Goal: Transaction & Acquisition: Purchase product/service

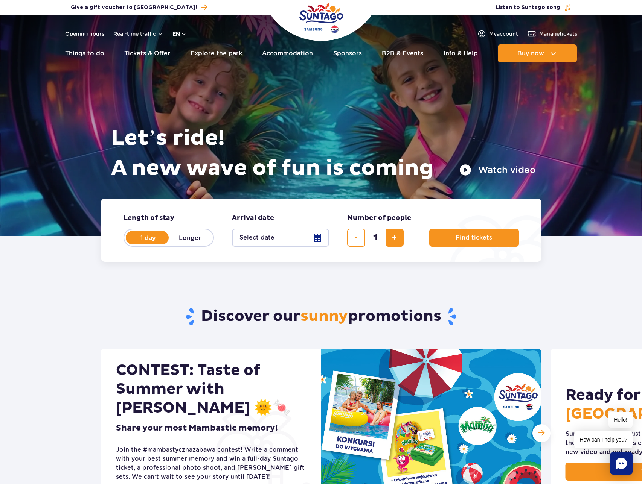
click at [177, 35] on button "en" at bounding box center [179, 34] width 14 height 8
click at [183, 51] on button "PL" at bounding box center [183, 52] width 21 height 8
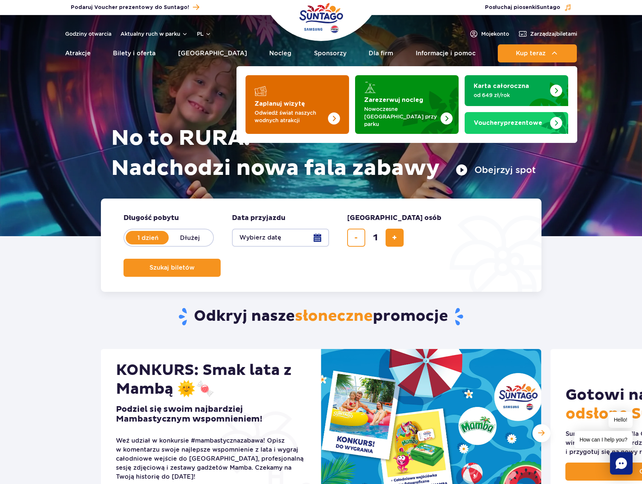
click at [260, 111] on p "Odwiedź świat naszych wodnych atrakcji" at bounding box center [290, 116] width 73 height 15
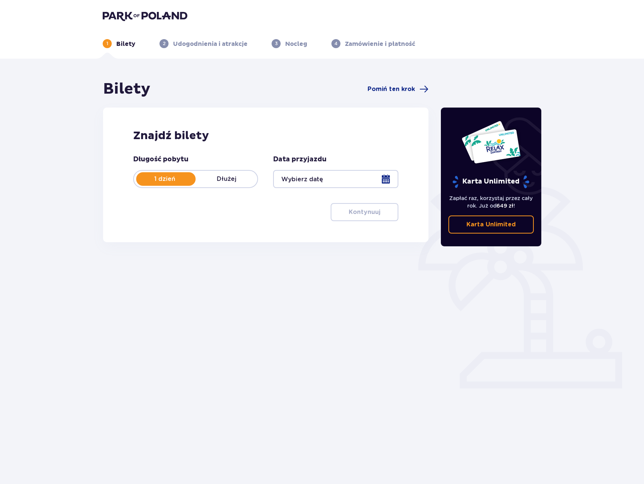
click at [343, 181] on div at bounding box center [335, 179] width 125 height 18
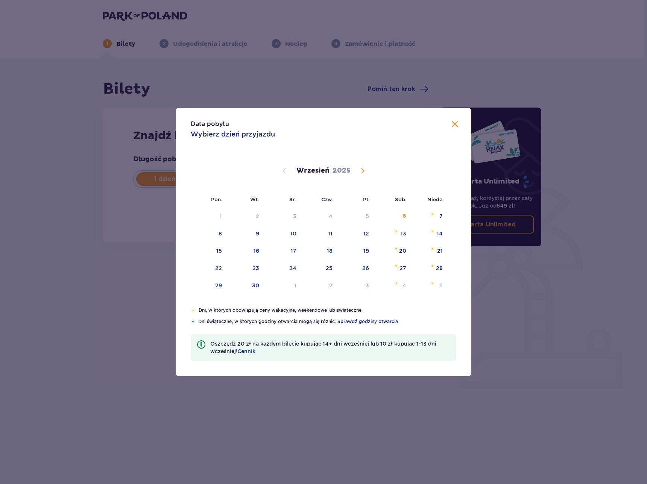
click at [219, 272] on div "22" at bounding box center [209, 268] width 37 height 17
type input "22.09.25"
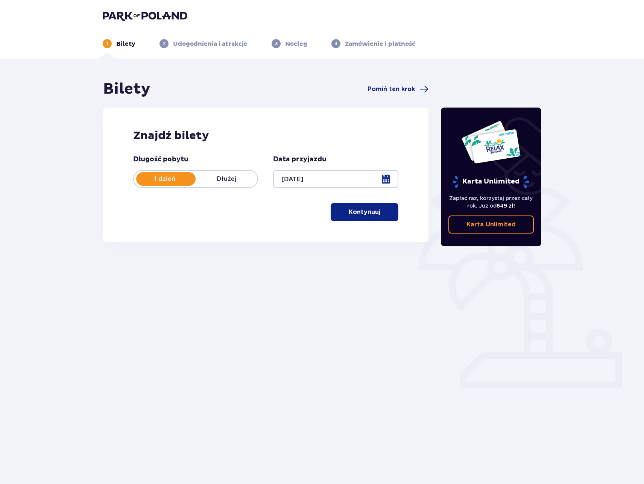
click at [349, 217] on button "Kontynuuj" at bounding box center [365, 212] width 68 height 18
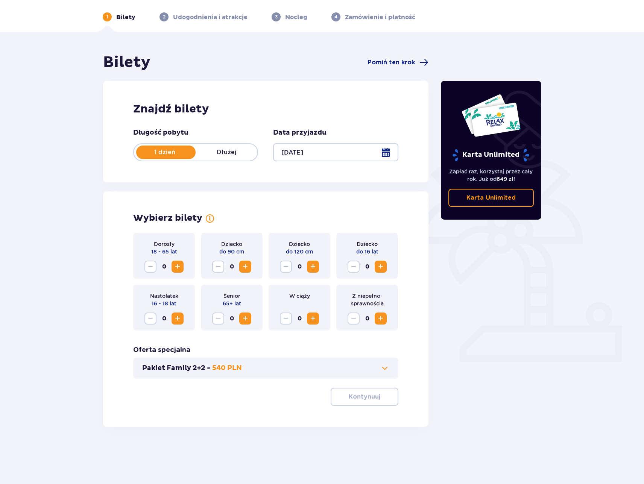
scroll to position [27, 0]
click at [377, 370] on button "Pakiet Family 2+2 - 540 PLN" at bounding box center [265, 368] width 247 height 9
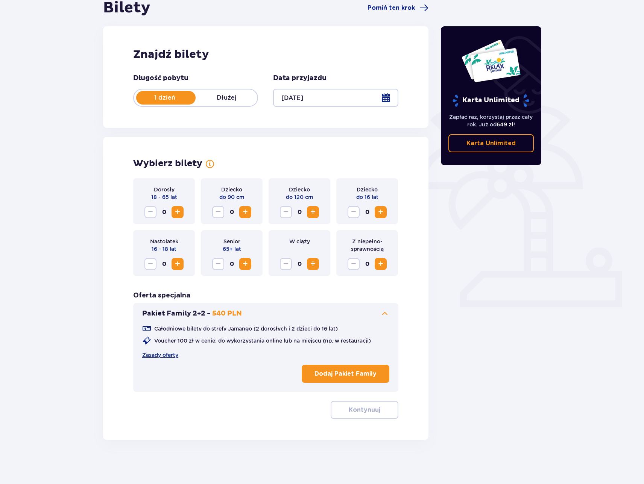
scroll to position [82, 0]
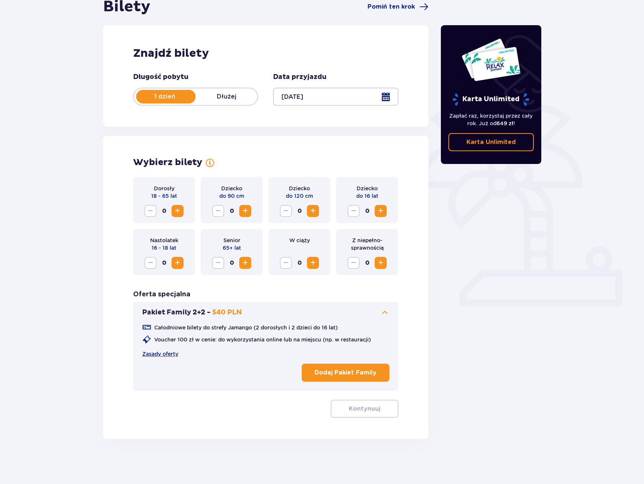
click at [179, 209] on span "Increase" at bounding box center [177, 211] width 9 height 9
click at [385, 212] on span "Increase" at bounding box center [380, 211] width 9 height 9
click at [357, 414] on button "Kontynuuj" at bounding box center [365, 409] width 68 height 18
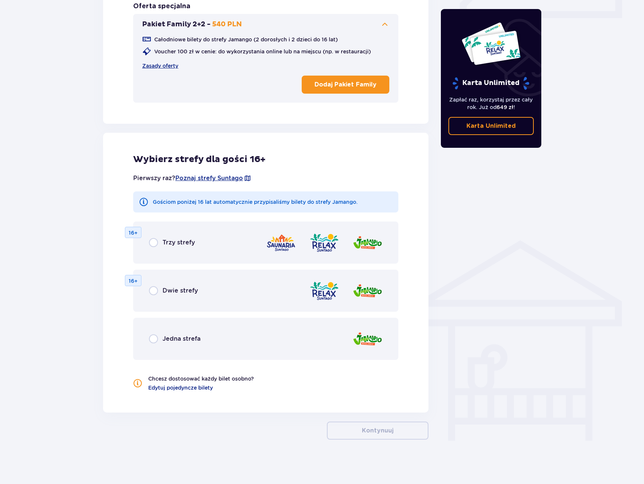
scroll to position [371, 0]
click at [178, 341] on p "Jedna strefa" at bounding box center [182, 338] width 38 height 8
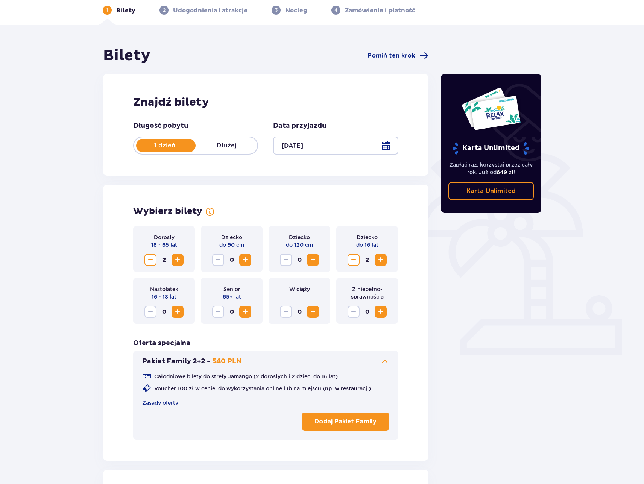
scroll to position [0, 0]
